Goal: Task Accomplishment & Management: Manage account settings

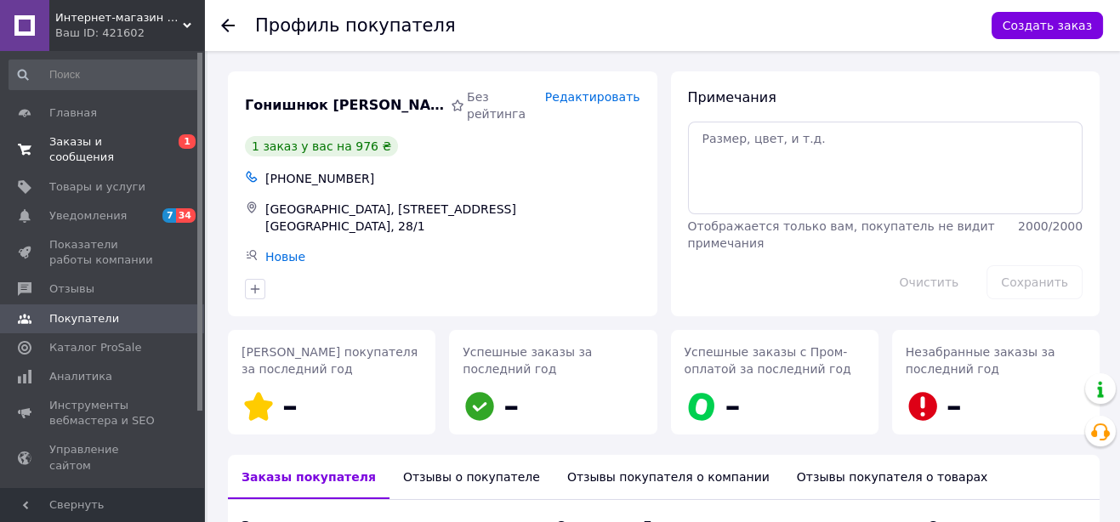
click at [57, 133] on link "Заказы и сообщения 0 1" at bounding box center [104, 150] width 209 height 44
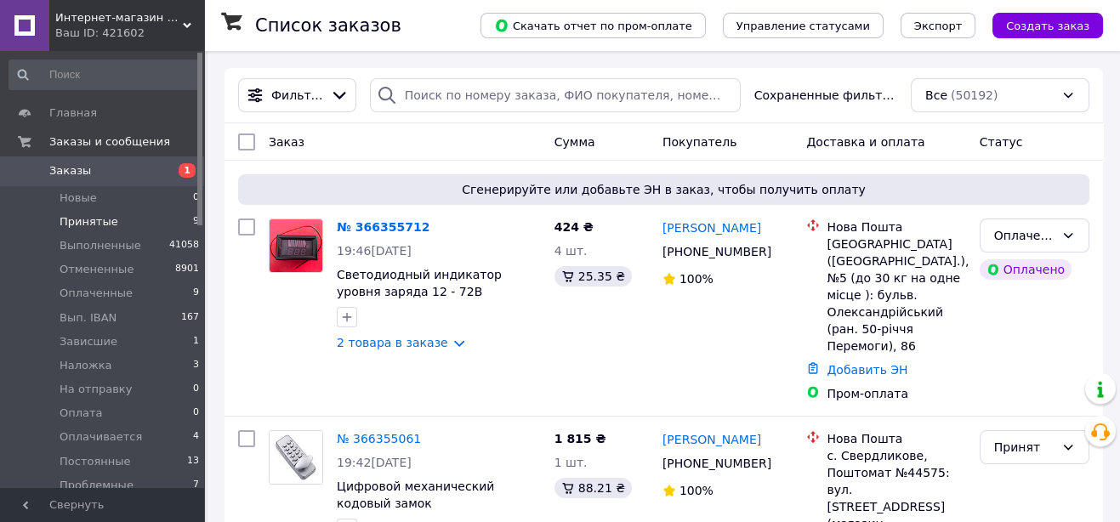
click at [98, 225] on span "Принятые" at bounding box center [89, 221] width 59 height 15
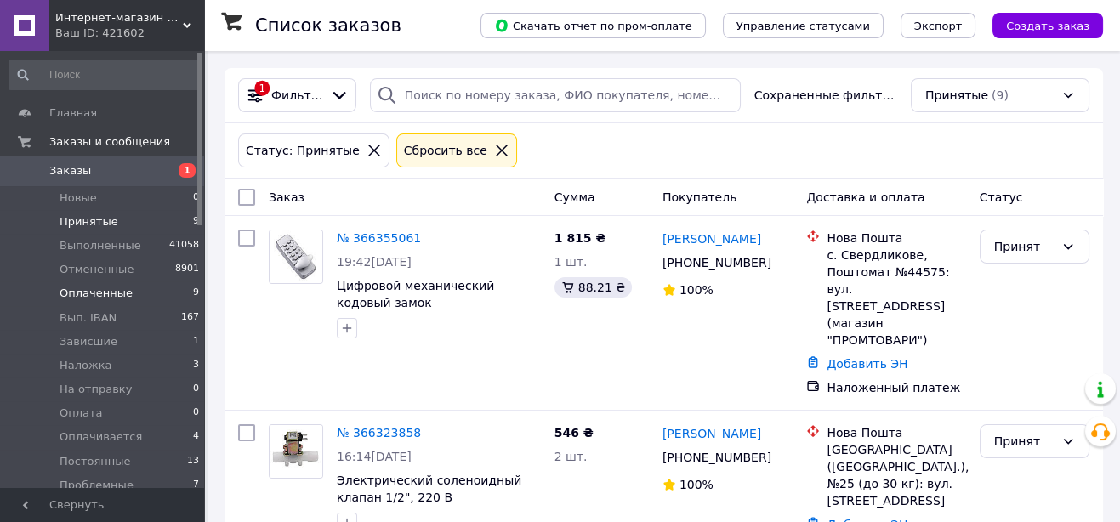
click at [104, 291] on span "Оплаченные" at bounding box center [96, 293] width 73 height 15
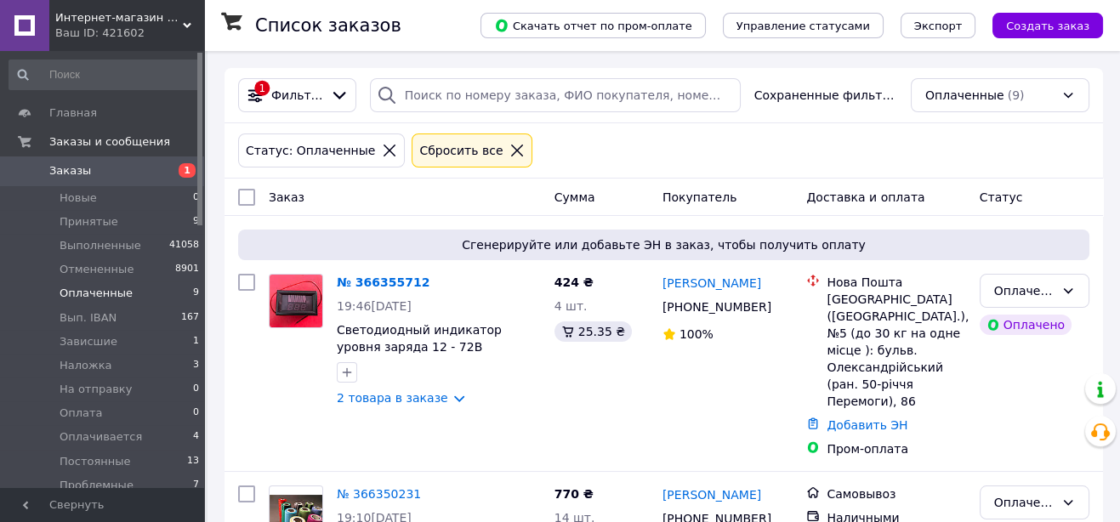
click at [61, 173] on span "Заказы" at bounding box center [70, 170] width 42 height 15
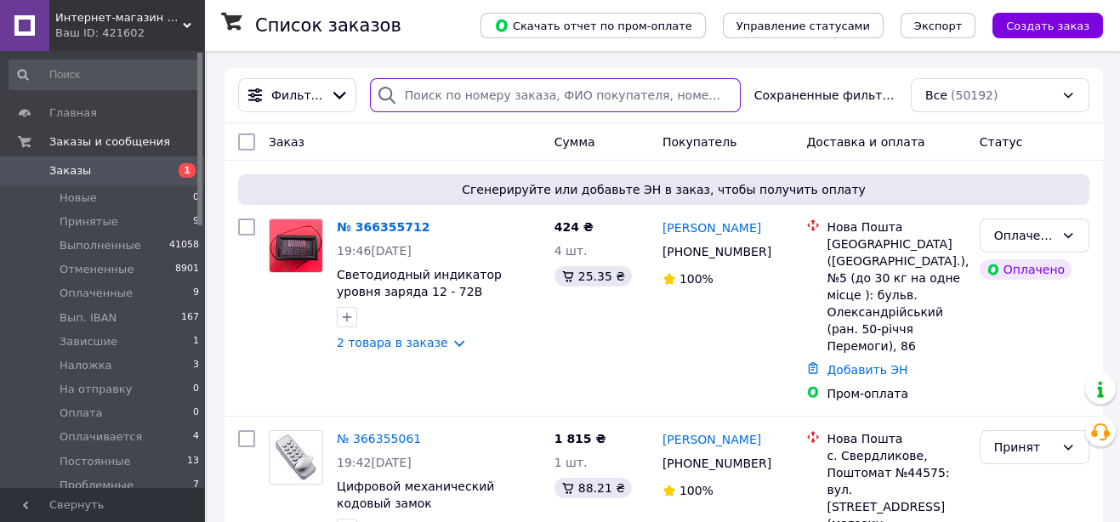
click at [417, 98] on input "search" at bounding box center [555, 95] width 371 height 34
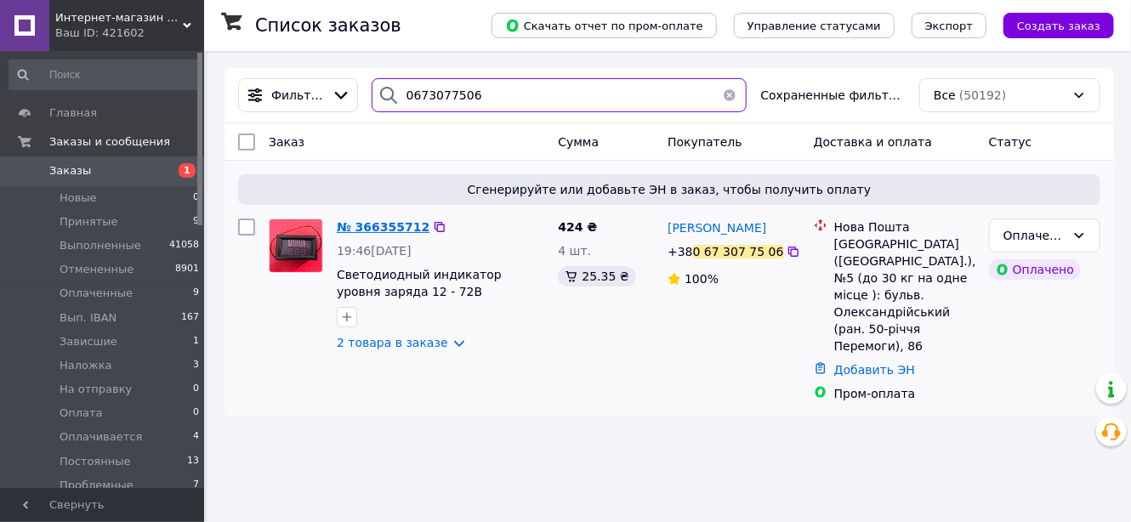
type input "0673077506"
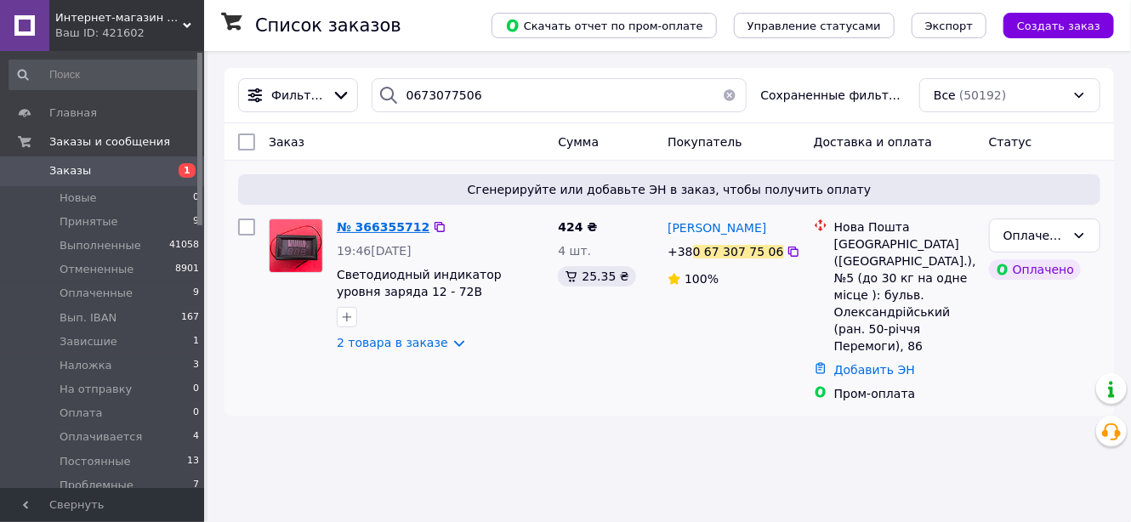
click at [380, 230] on span "№ 366355712" at bounding box center [383, 227] width 93 height 14
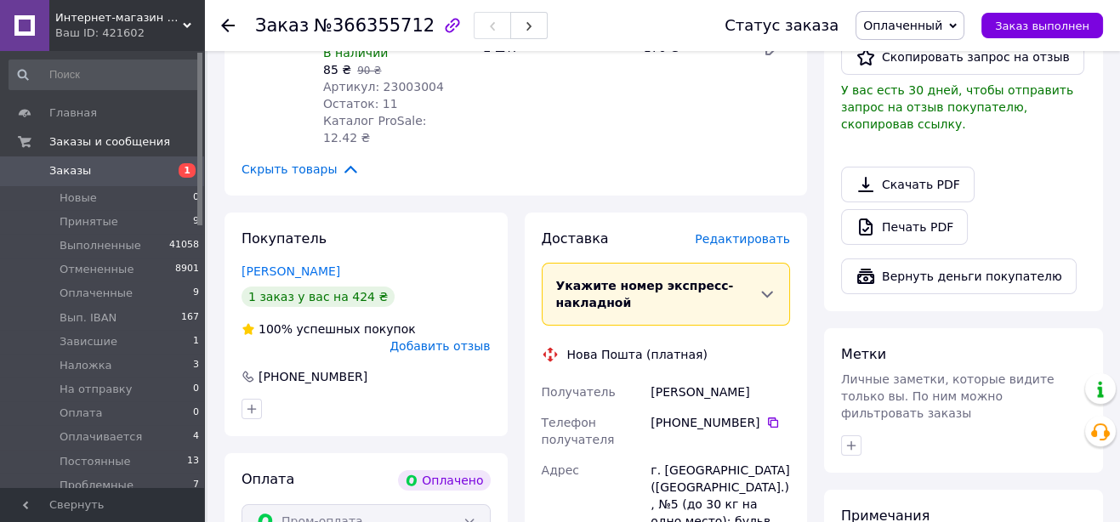
scroll to position [618, 0]
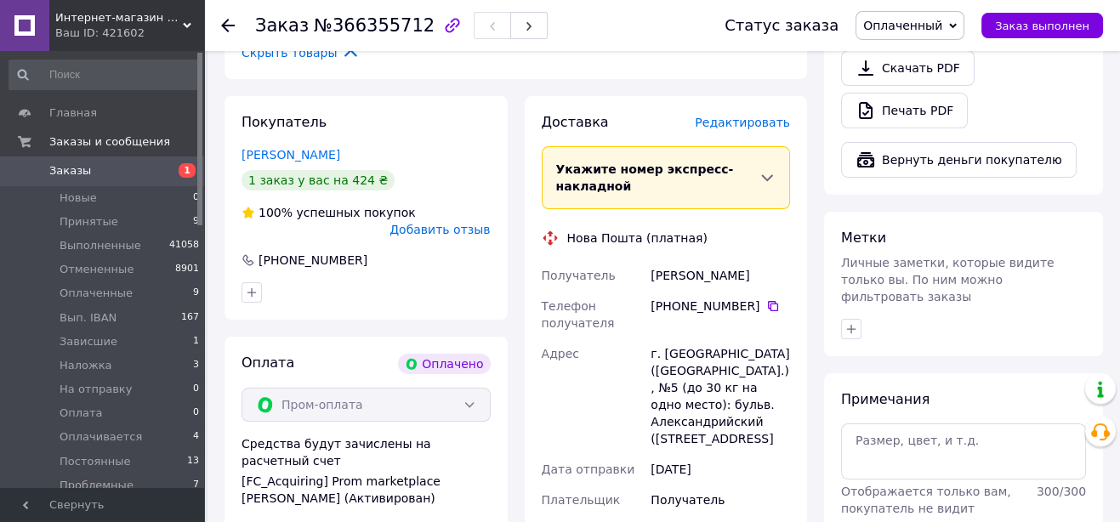
drag, startPoint x: 749, startPoint y: 253, endPoint x: 653, endPoint y: 258, distance: 96.2
click at [653, 298] on div "[PHONE_NUMBER]" at bounding box center [719, 306] width 139 height 17
copy div "[PHONE_NUMBER]"
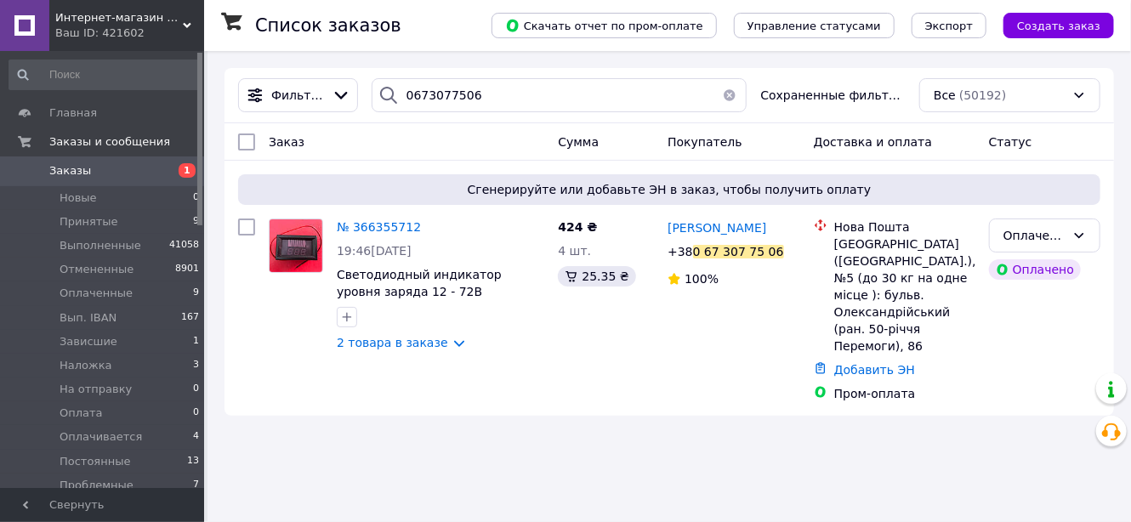
click at [80, 175] on span "Заказы" at bounding box center [70, 170] width 42 height 15
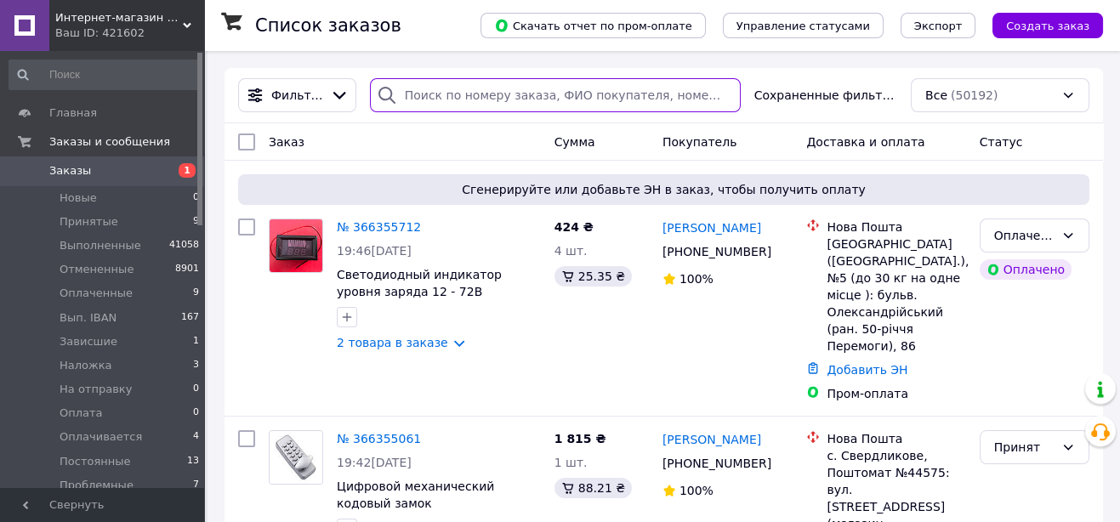
paste input "[PHONE_NUMBER]"
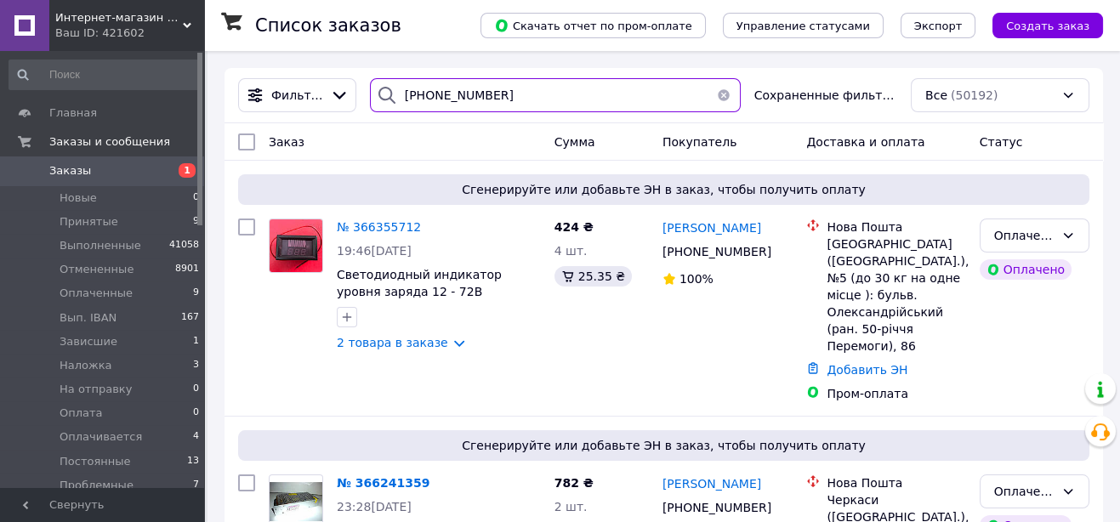
type input "[PHONE_NUMBER]"
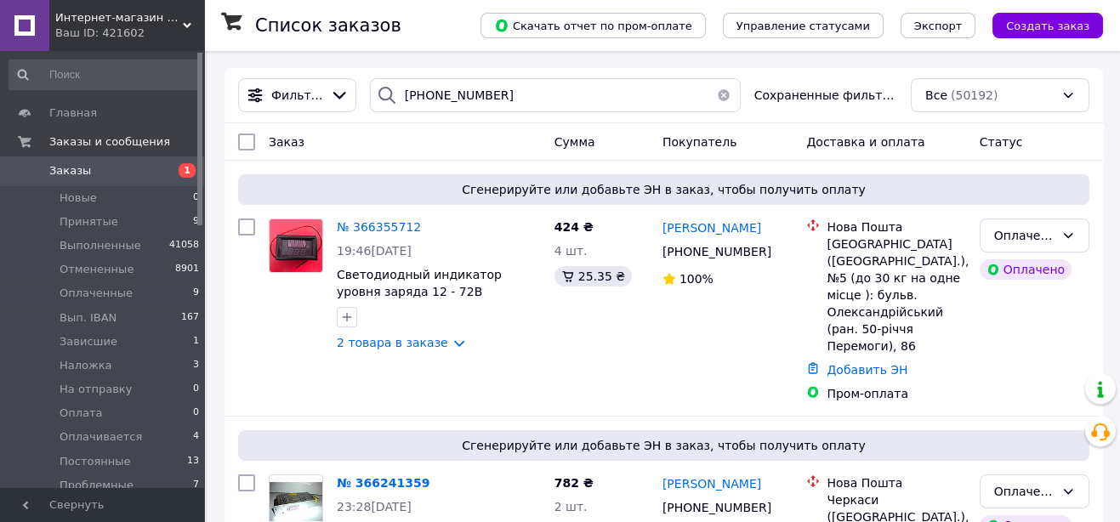
click at [79, 173] on span "Заказы" at bounding box center [70, 170] width 42 height 15
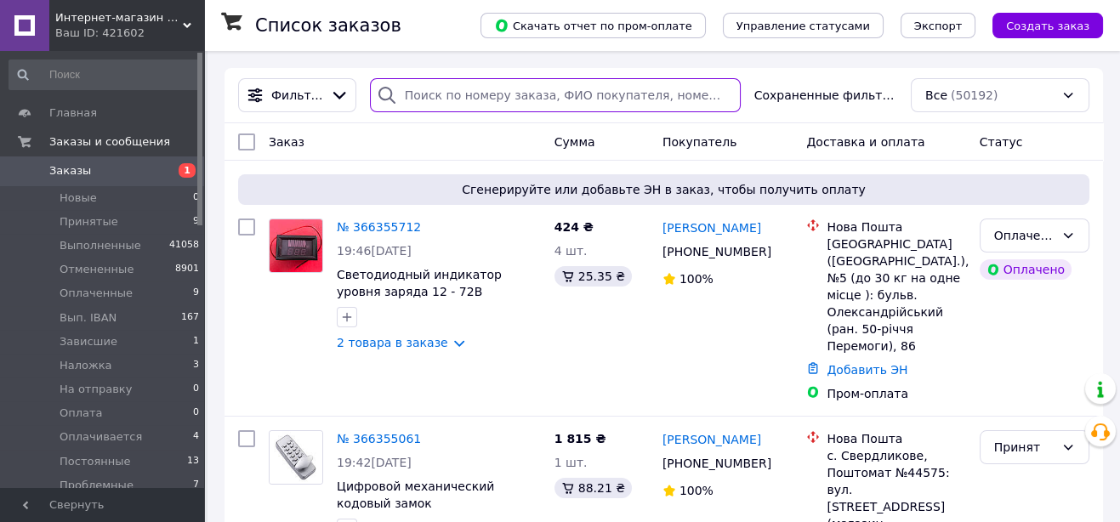
paste input "[PHONE_NUMBER]"
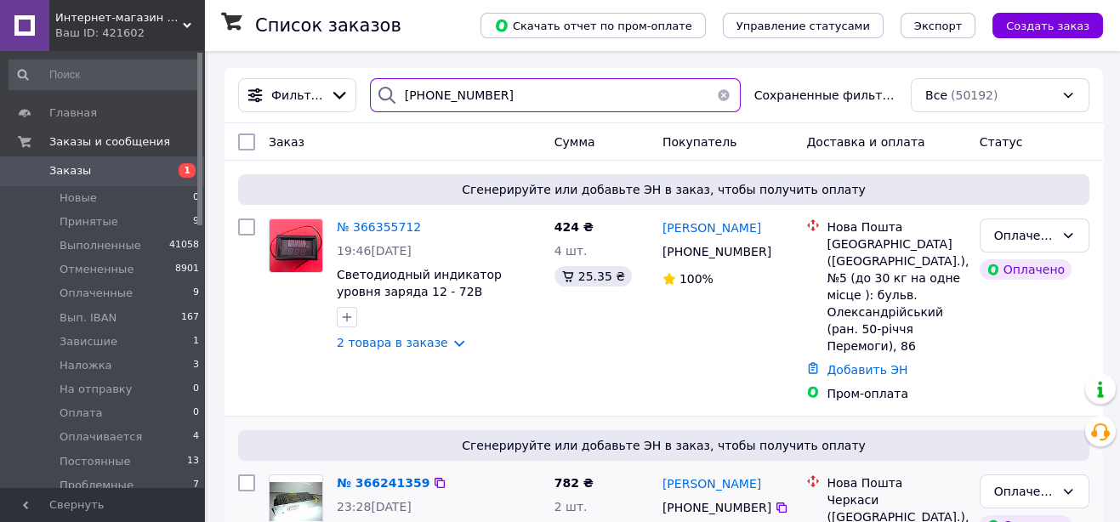
type input "[PHONE_NUMBER]"
drag, startPoint x: 508, startPoint y: 94, endPoint x: 394, endPoint y: 94, distance: 113.9
click at [394, 94] on div "[PHONE_NUMBER]" at bounding box center [555, 95] width 371 height 34
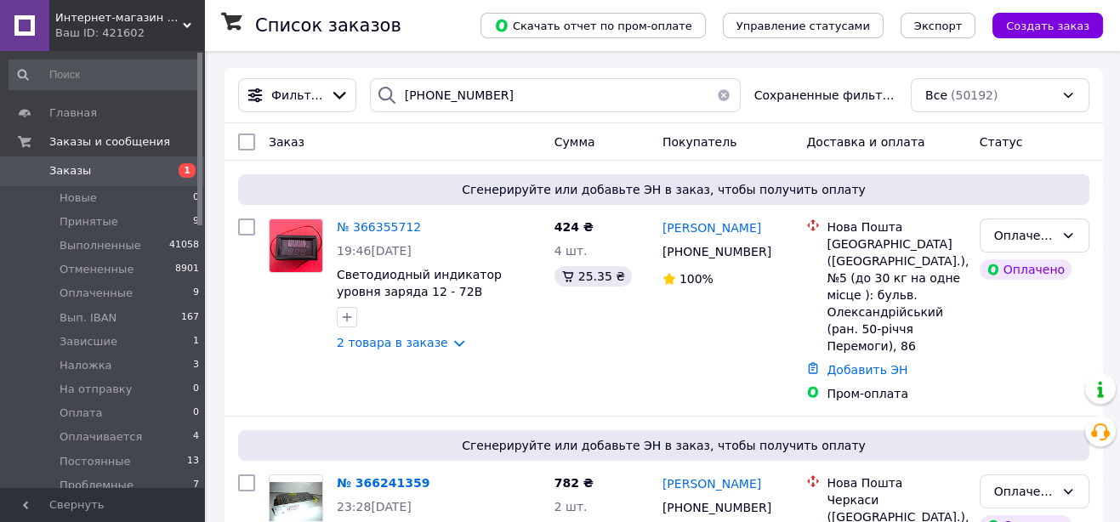
click at [394, 94] on div at bounding box center [387, 95] width 34 height 34
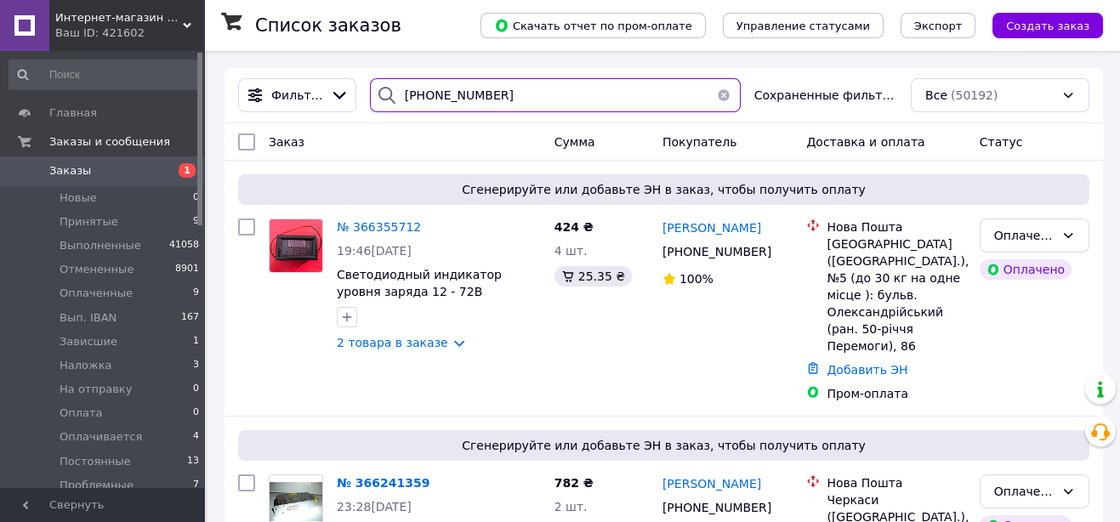
click at [417, 94] on input "[PHONE_NUMBER]" at bounding box center [555, 95] width 371 height 34
drag, startPoint x: 502, startPoint y: 99, endPoint x: 397, endPoint y: 100, distance: 105.4
click at [397, 100] on div "[PHONE_NUMBER]" at bounding box center [555, 95] width 371 height 34
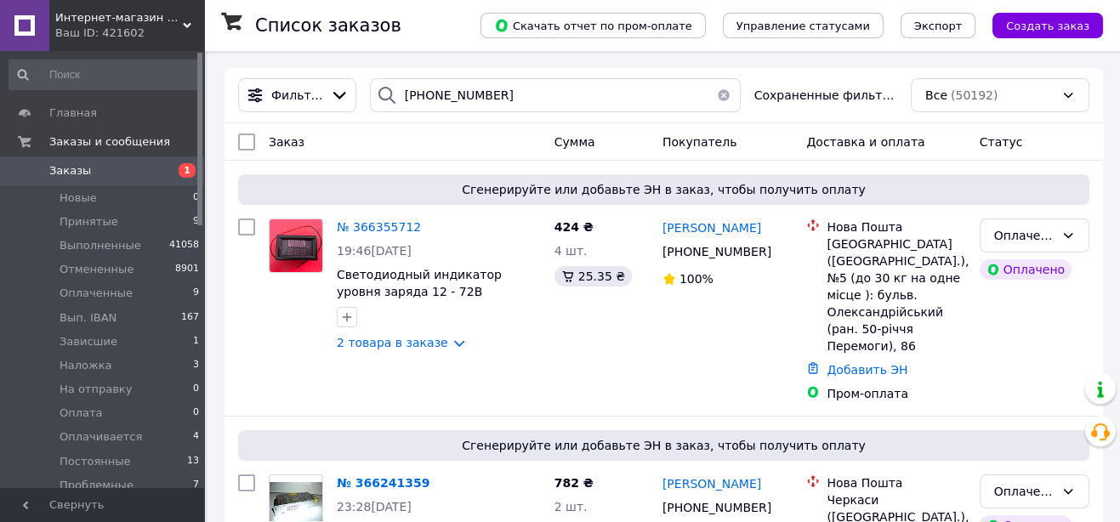
click at [397, 100] on div at bounding box center [387, 95] width 34 height 34
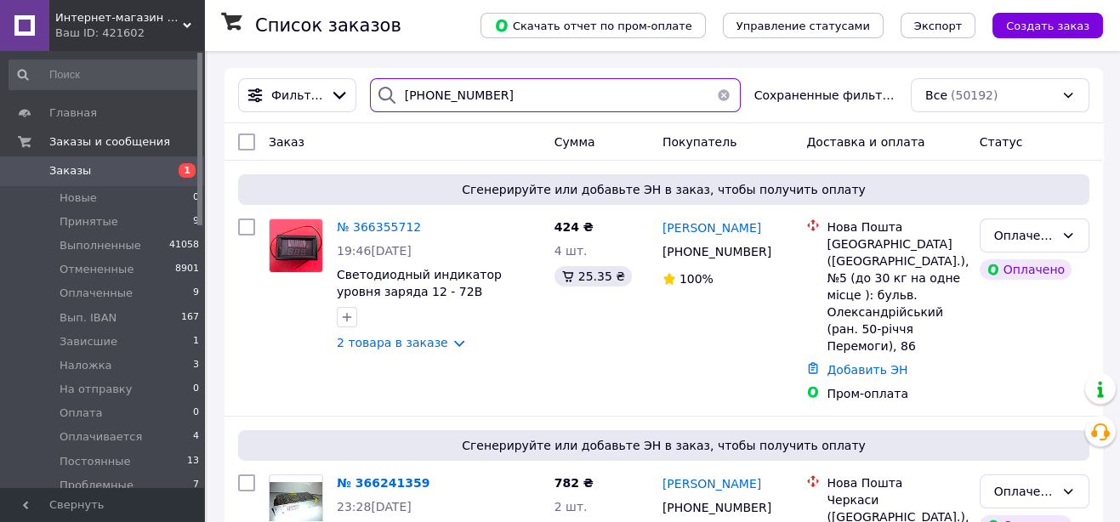
drag, startPoint x: 474, startPoint y: 97, endPoint x: 402, endPoint y: 97, distance: 72.3
click at [402, 97] on input "[PHONE_NUMBER]" at bounding box center [555, 95] width 371 height 34
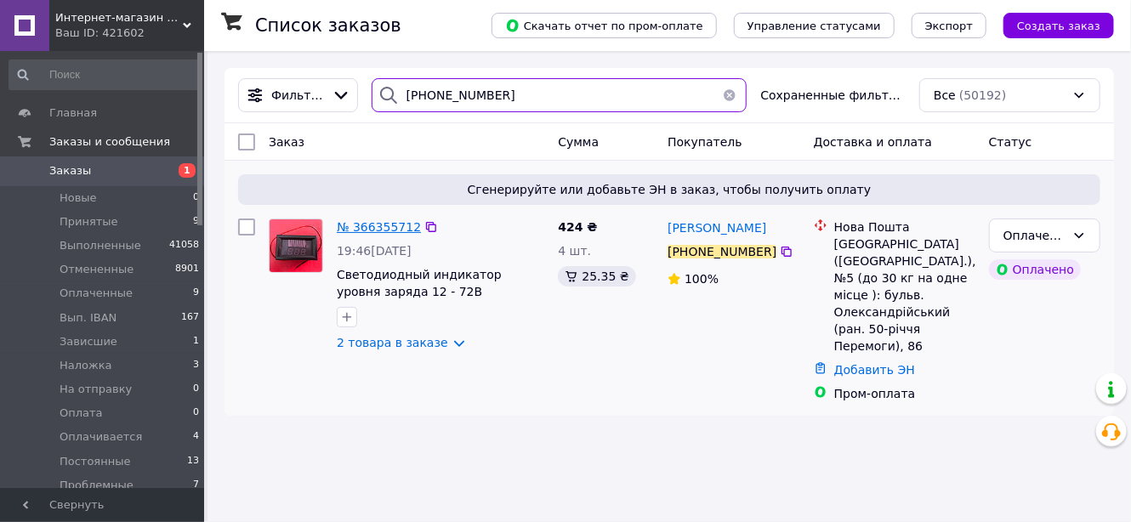
type input "[PHONE_NUMBER]"
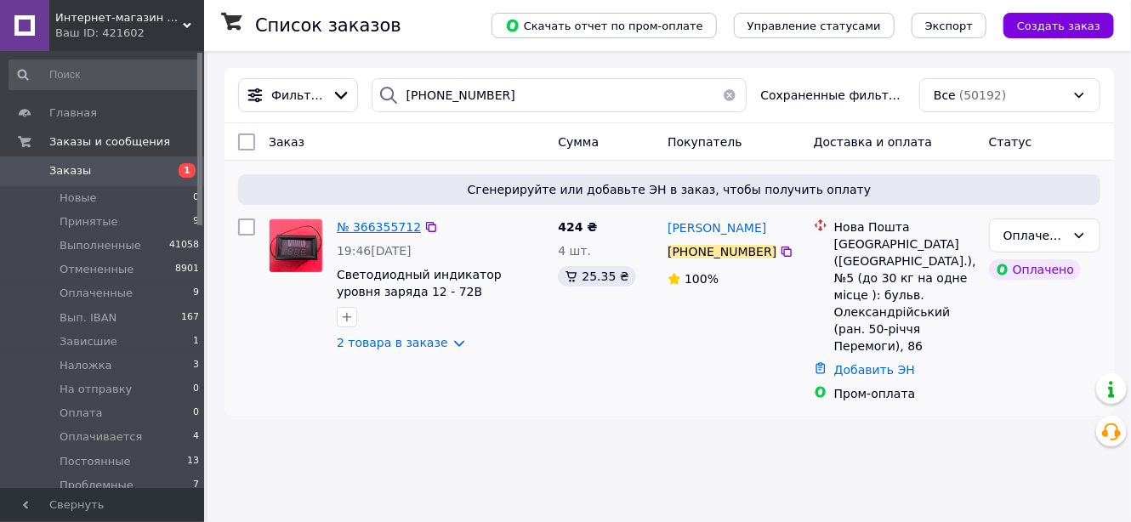
click at [370, 228] on span "№ 366355712" at bounding box center [379, 227] width 84 height 14
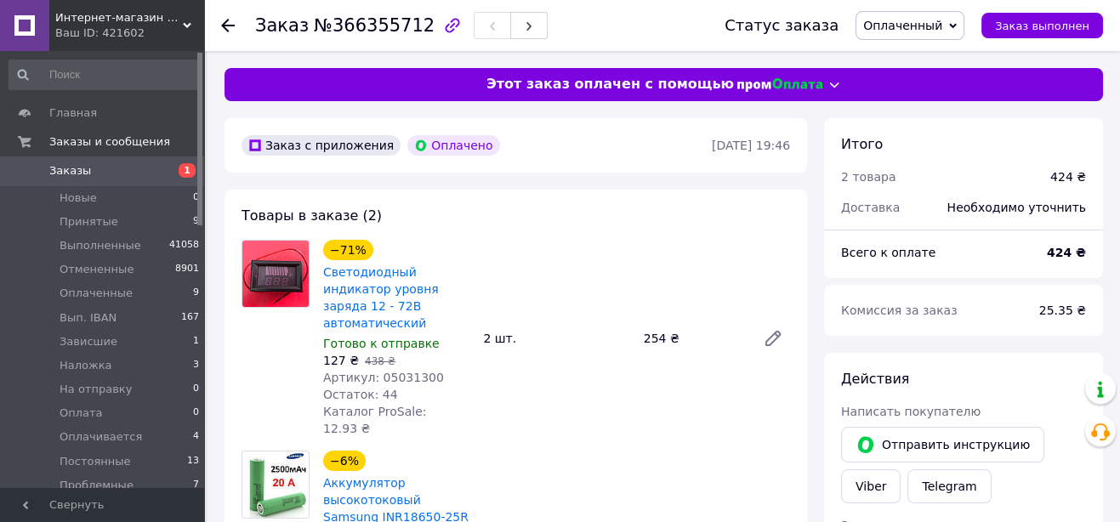
click at [66, 165] on span "Заказы" at bounding box center [70, 170] width 42 height 15
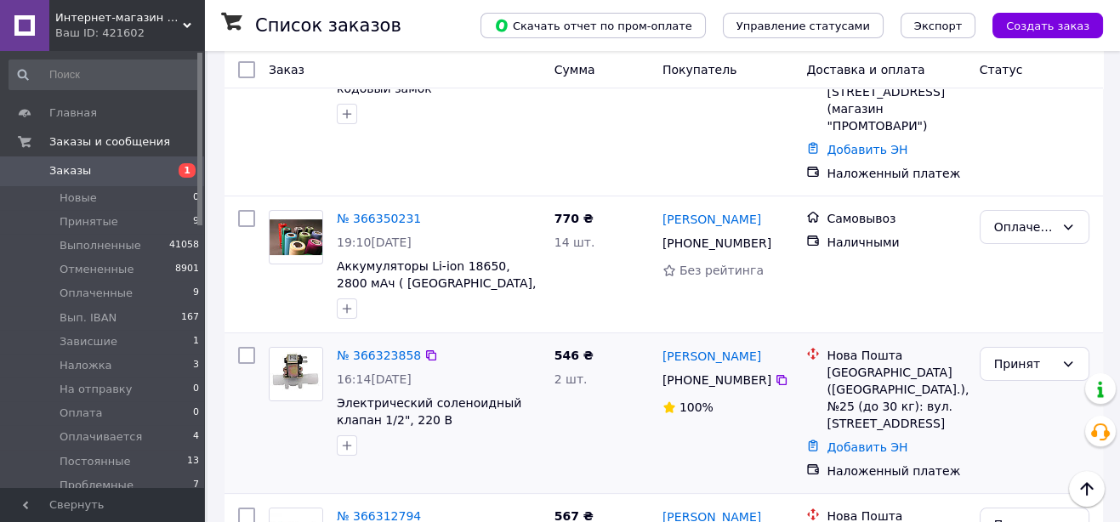
scroll to position [463, 0]
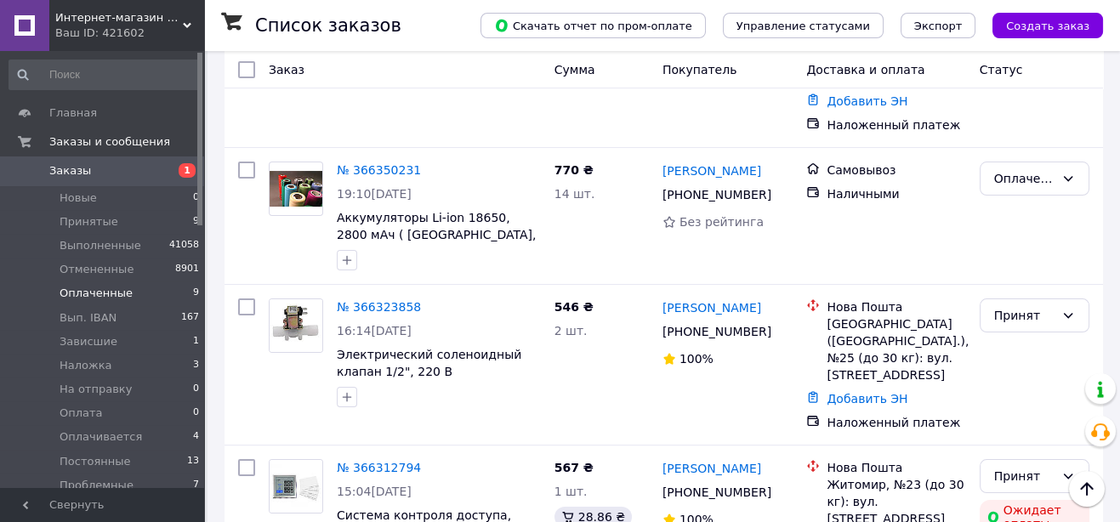
click at [119, 295] on span "Оплаченные" at bounding box center [96, 293] width 73 height 15
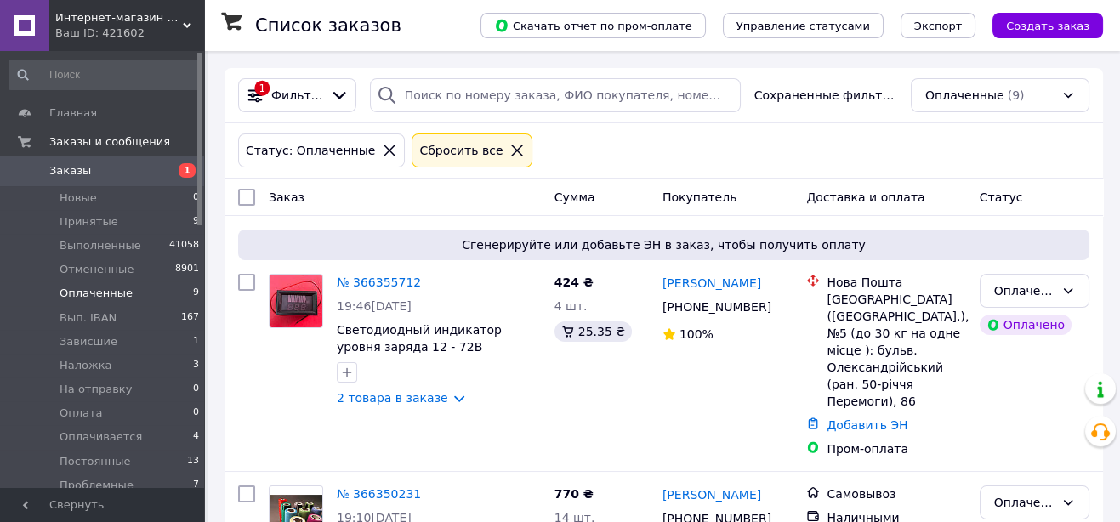
click at [127, 297] on li "Оплаченные 9" at bounding box center [104, 293] width 209 height 24
click at [100, 221] on span "Принятые" at bounding box center [89, 221] width 59 height 15
